Goal: Information Seeking & Learning: Learn about a topic

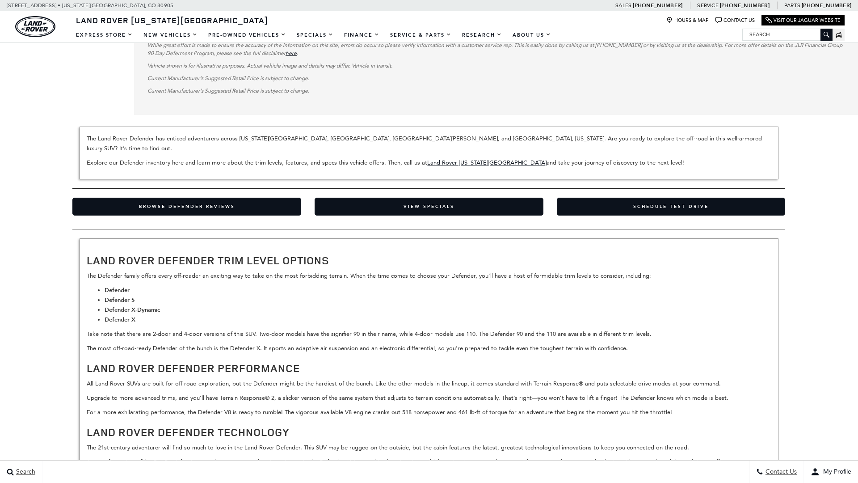
scroll to position [2546, 0]
